Goal: Task Accomplishment & Management: Complete application form

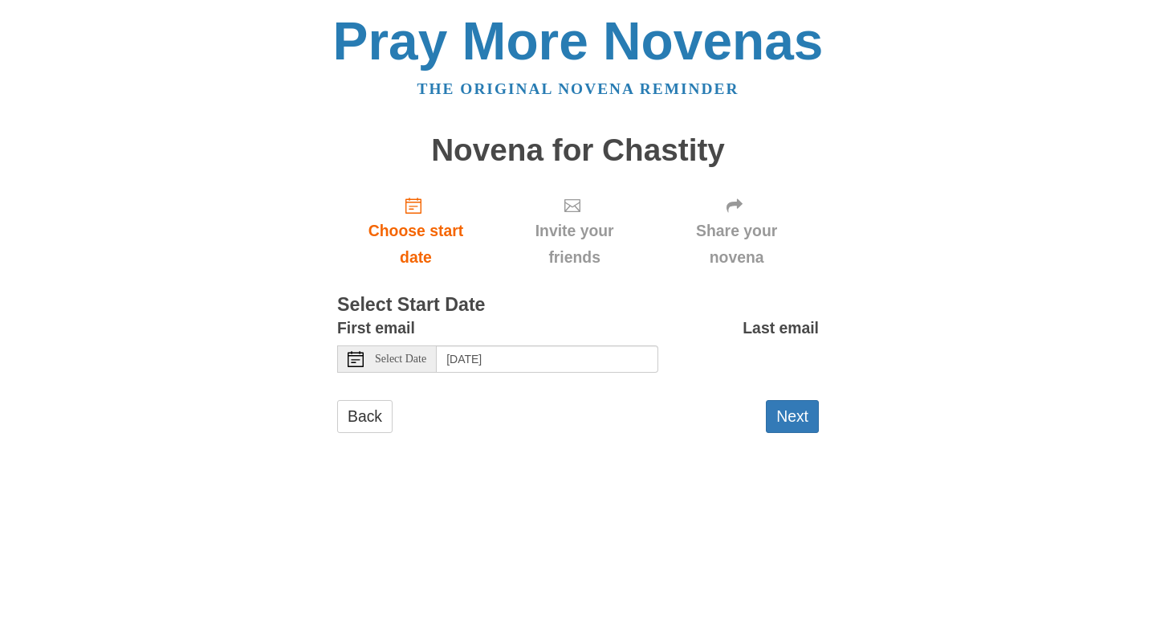
click at [419, 362] on span "Select Date" at bounding box center [400, 358] width 51 height 11
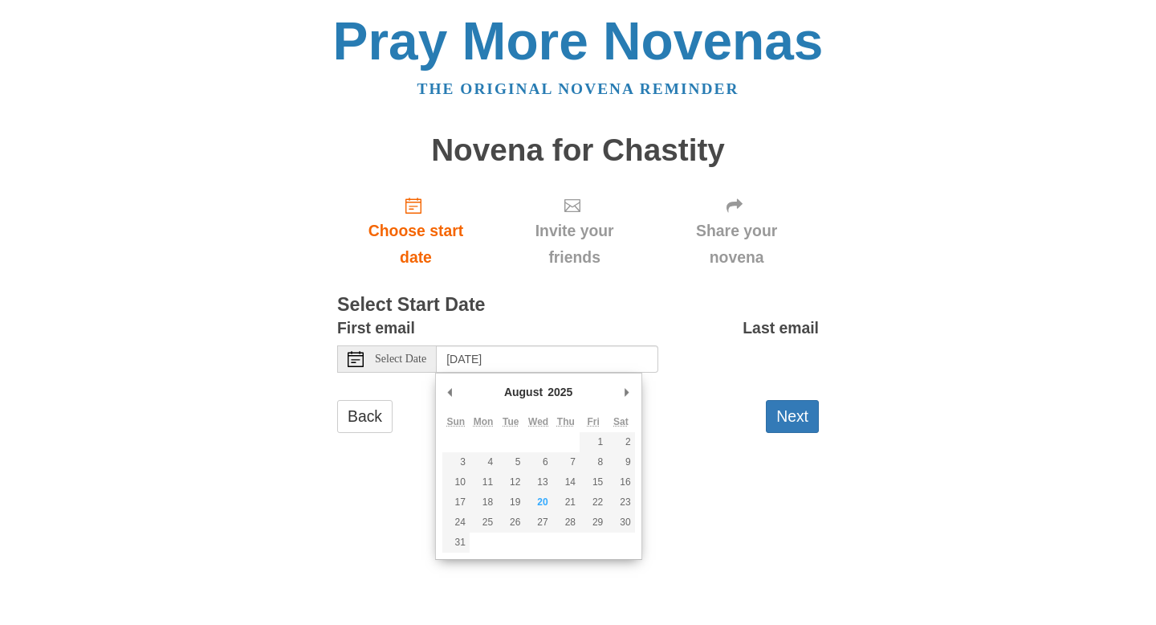
click at [412, 479] on html "Pray More Novenas The original novena reminder Novena for Chastity Choose start…" at bounding box center [578, 239] width 1156 height 479
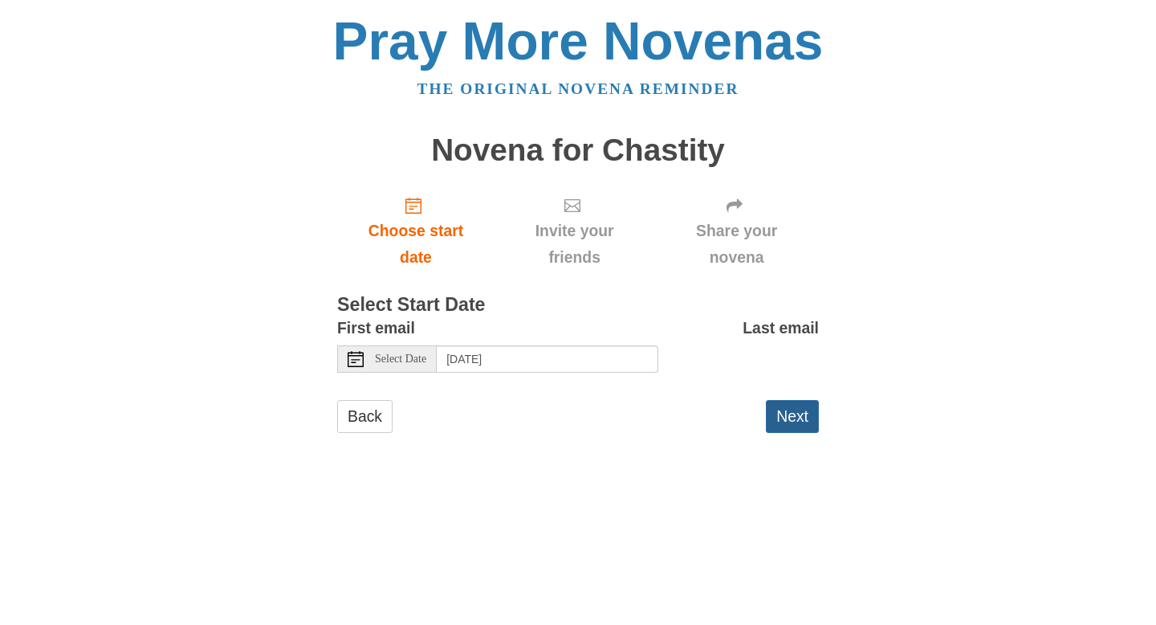
click at [797, 416] on button "Next" at bounding box center [792, 416] width 53 height 33
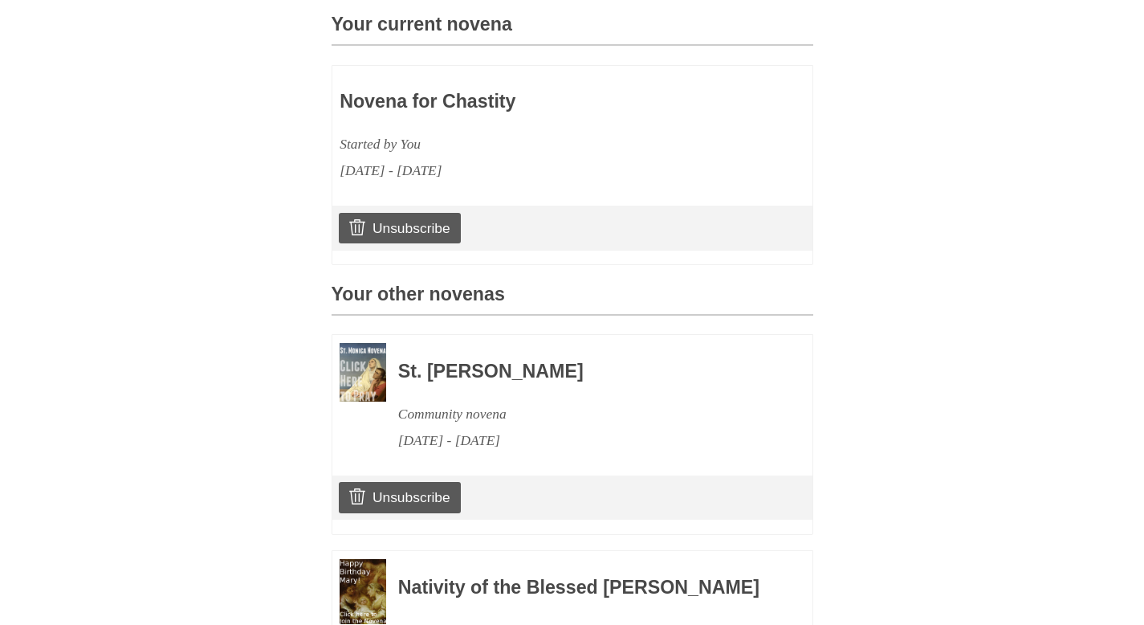
scroll to position [436, 0]
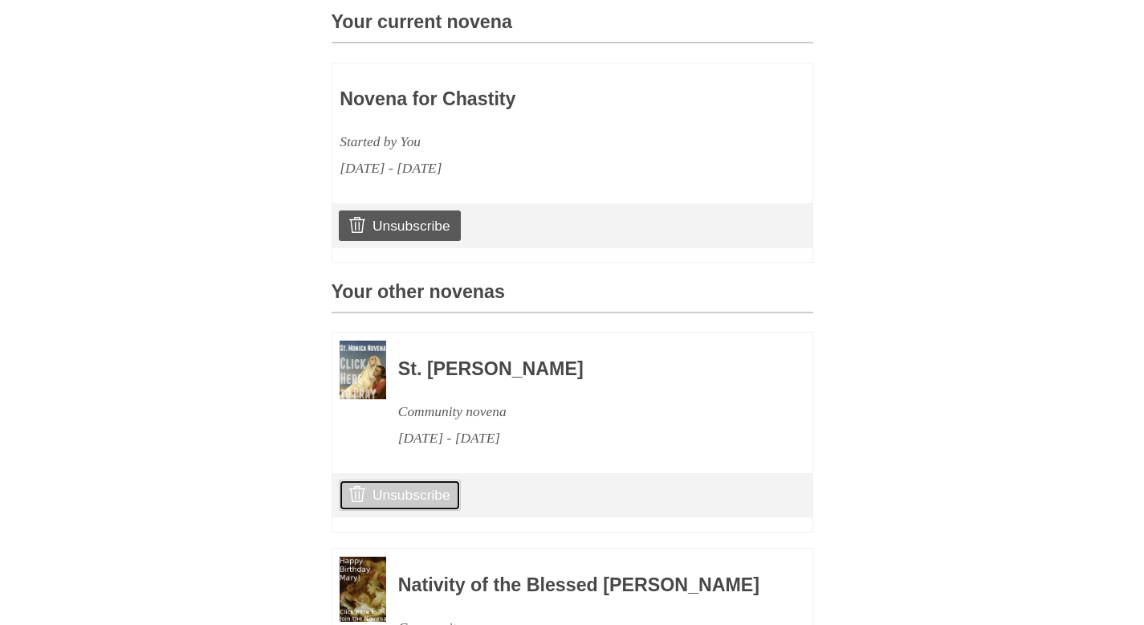
click at [428, 503] on link "Unsubscribe" at bounding box center [399, 494] width 121 height 31
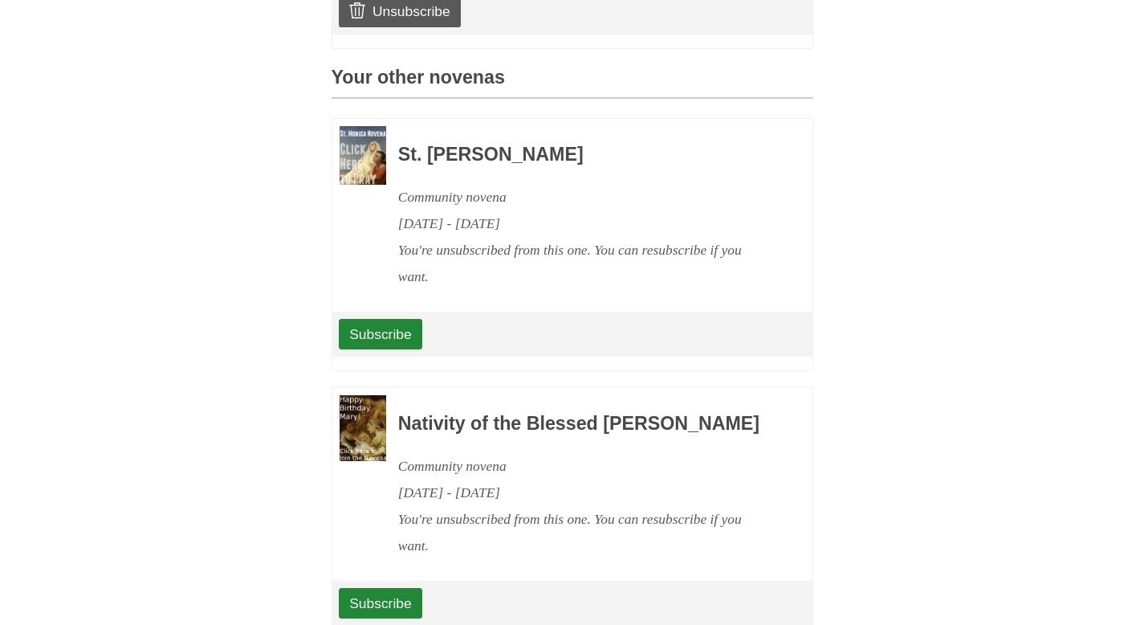
scroll to position [857, 0]
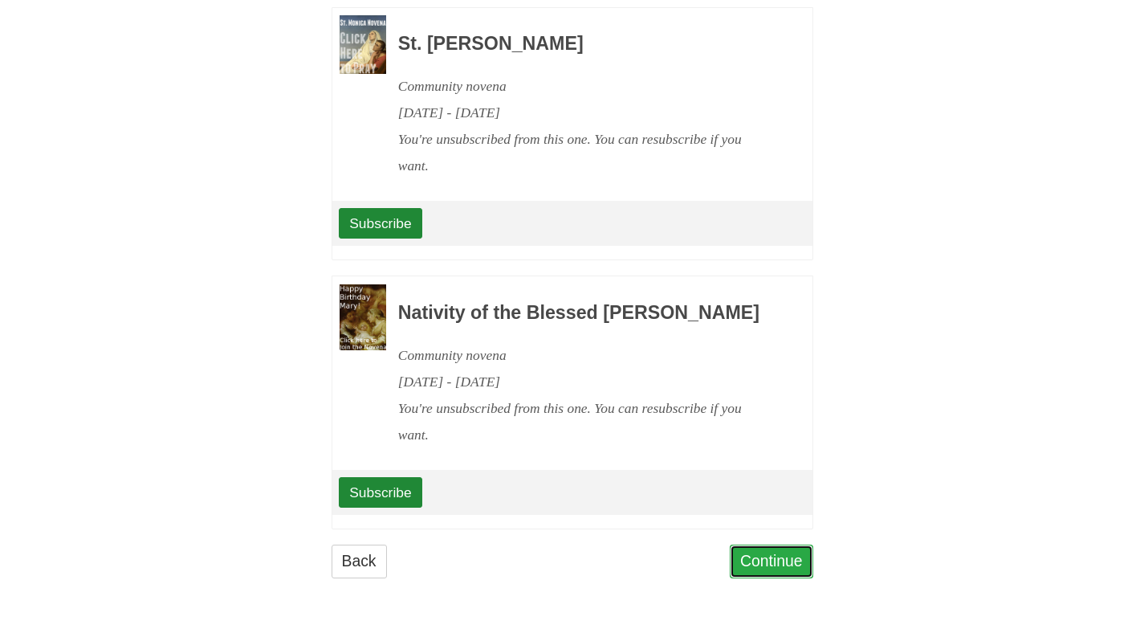
click at [742, 552] on link "Continue" at bounding box center [772, 560] width 84 height 33
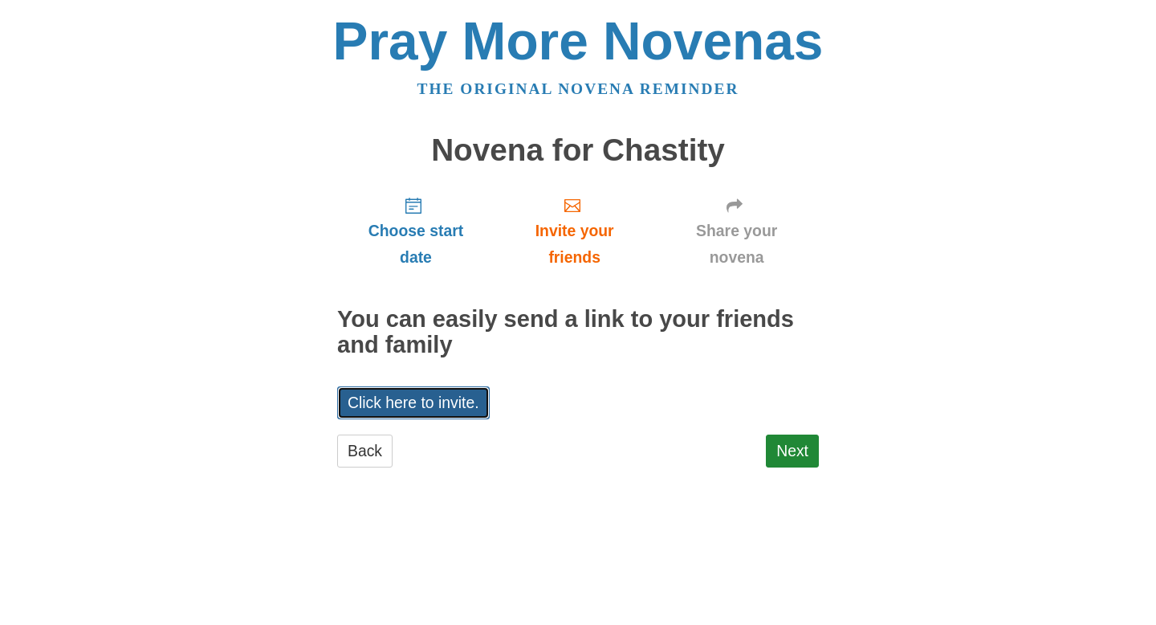
click at [482, 417] on link "Click here to invite." at bounding box center [413, 402] width 153 height 33
click at [802, 450] on link "Next" at bounding box center [792, 450] width 53 height 33
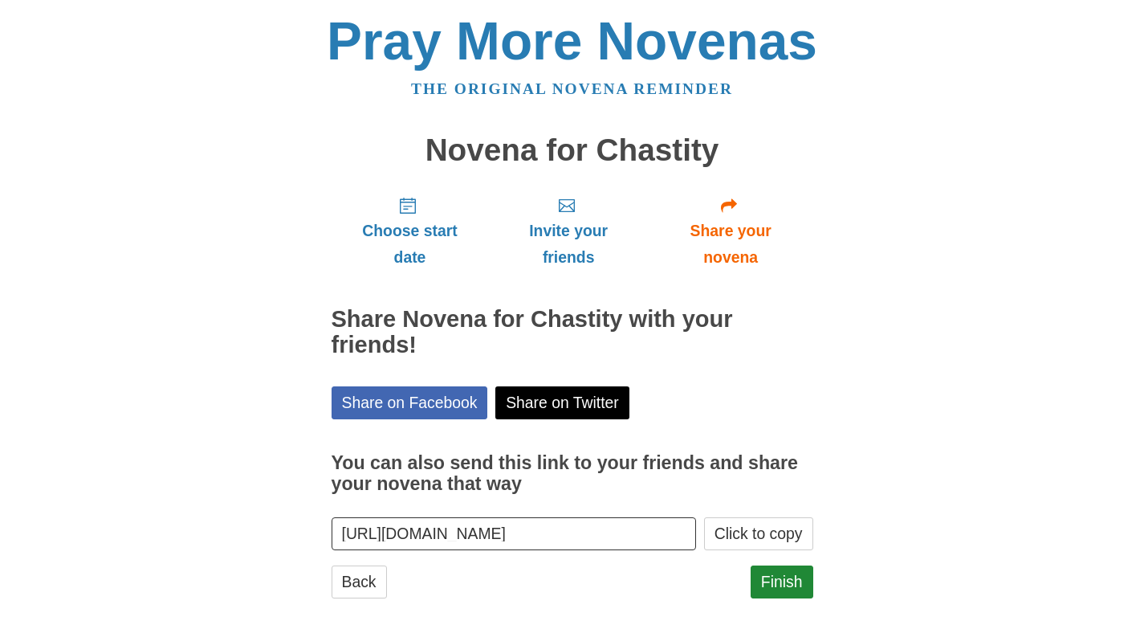
scroll to position [20, 0]
